Goal: Information Seeking & Learning: Check status

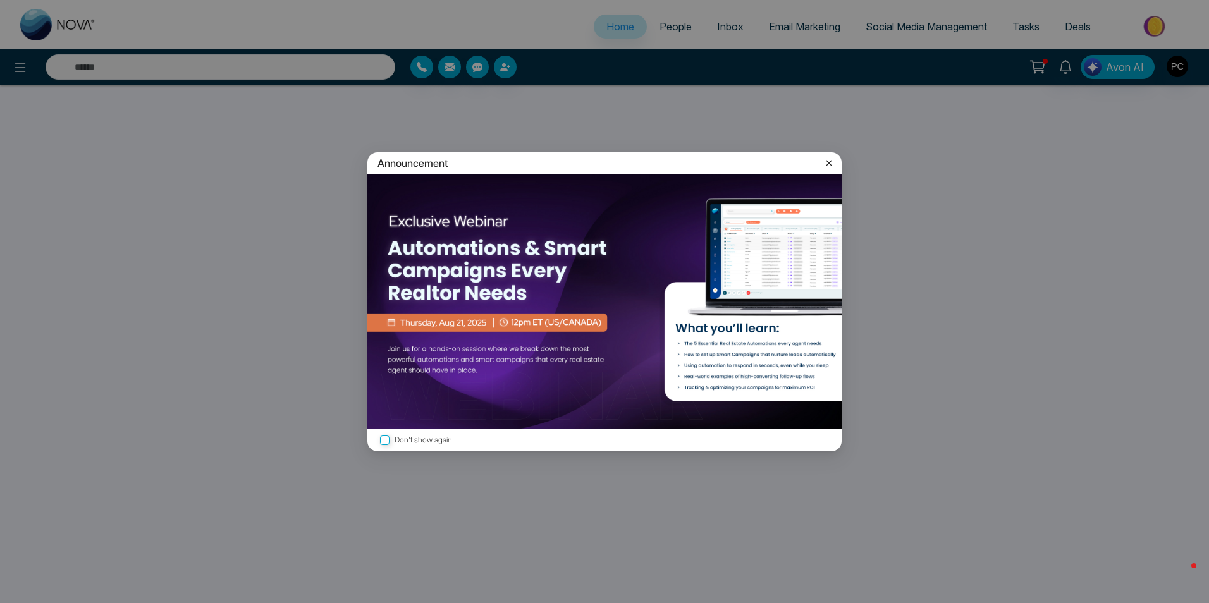
select select "*"
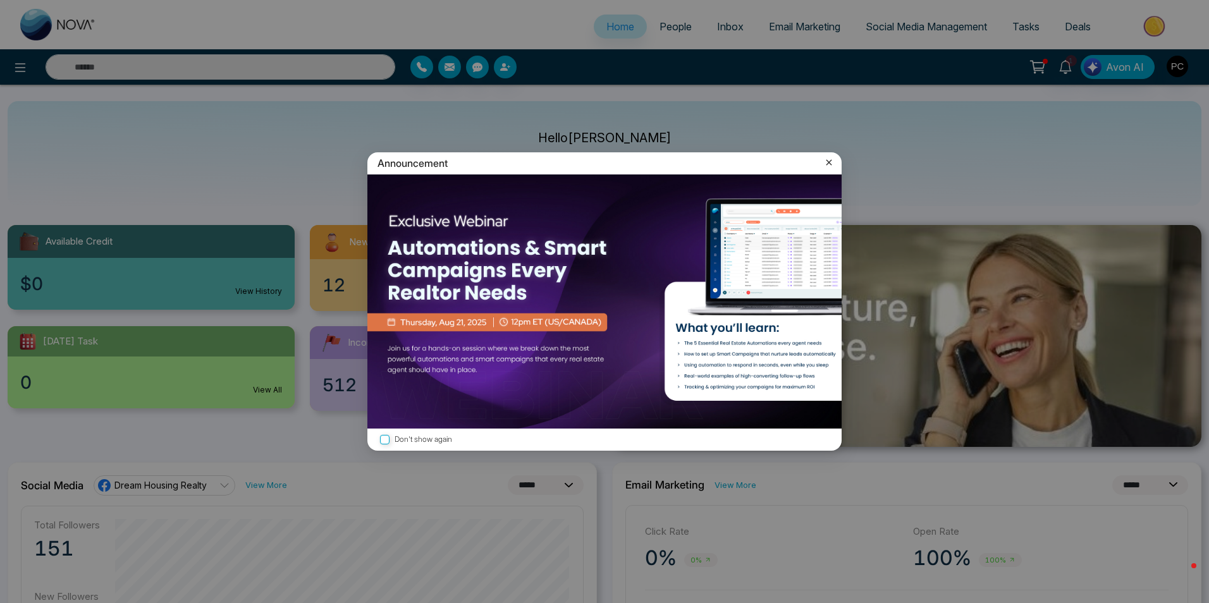
click at [831, 159] on icon at bounding box center [829, 162] width 13 height 13
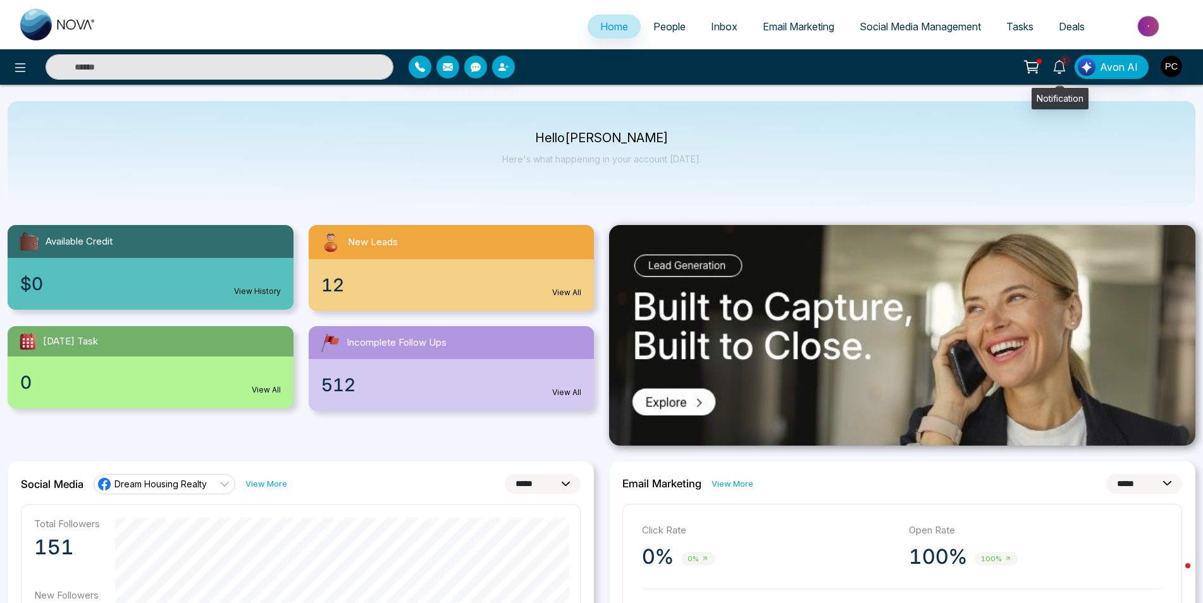
click at [1059, 66] on icon at bounding box center [1059, 67] width 14 height 14
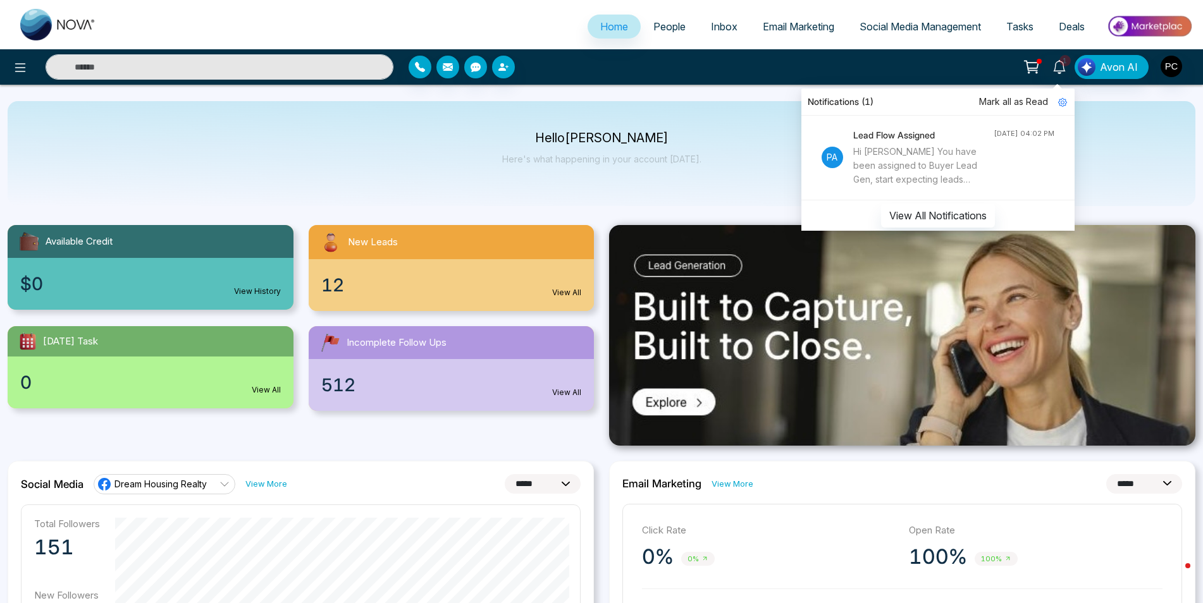
click at [943, 166] on div "Hi [PERSON_NAME] You have been assigned to Buyer Lead Gen, start expecting lead…" at bounding box center [923, 166] width 140 height 42
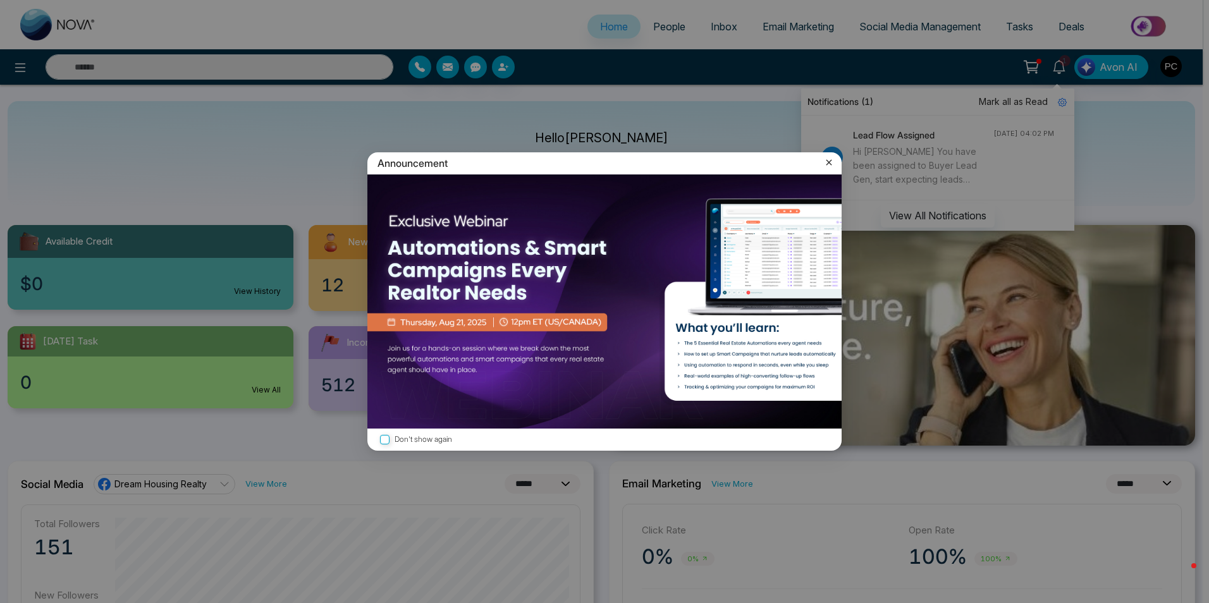
click at [828, 163] on icon at bounding box center [829, 163] width 6 height 6
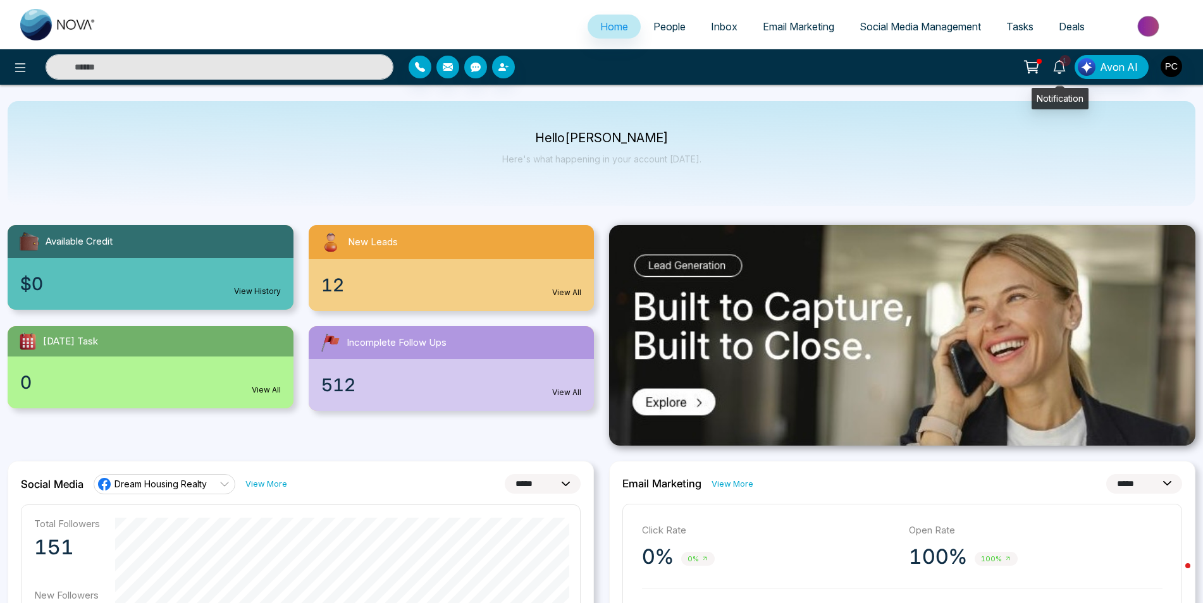
click at [1057, 71] on icon at bounding box center [1059, 67] width 12 height 14
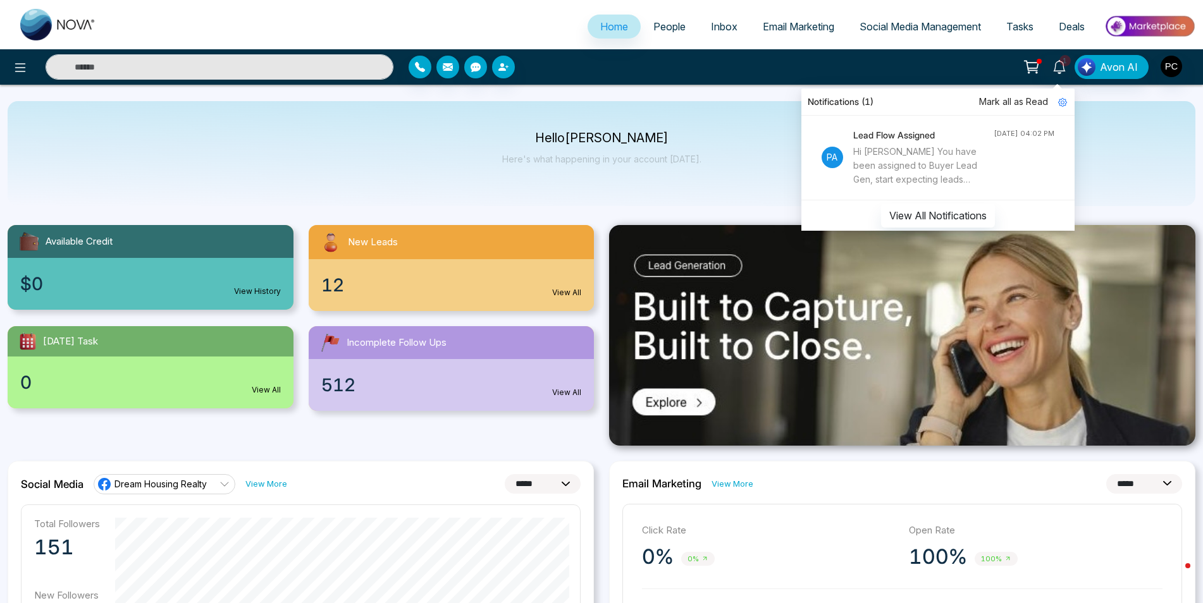
click at [890, 161] on div "Hi [PERSON_NAME] You have been assigned to Buyer Lead Gen, start expecting lead…" at bounding box center [923, 166] width 140 height 42
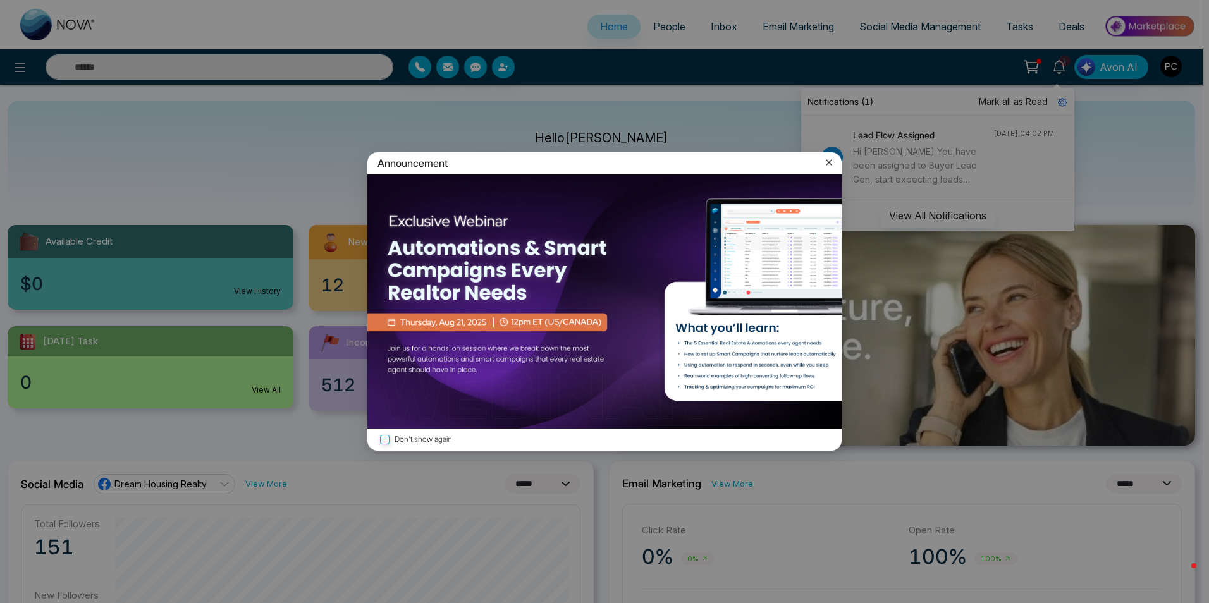
click at [825, 164] on icon at bounding box center [829, 162] width 13 height 13
